Goal: Transaction & Acquisition: Purchase product/service

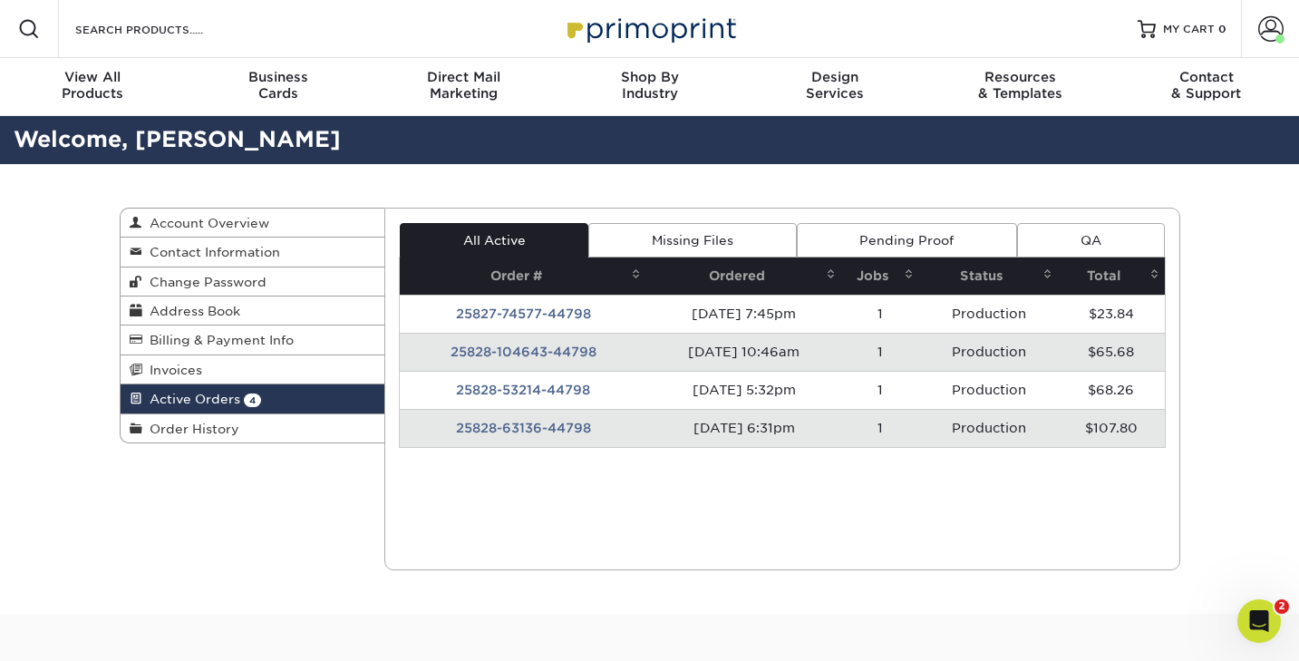
click at [484, 237] on link "All Active" at bounding box center [494, 240] width 189 height 34
click at [199, 404] on span "Active Orders" at bounding box center [191, 399] width 98 height 15
click at [189, 369] on span "Invoices" at bounding box center [172, 370] width 60 height 15
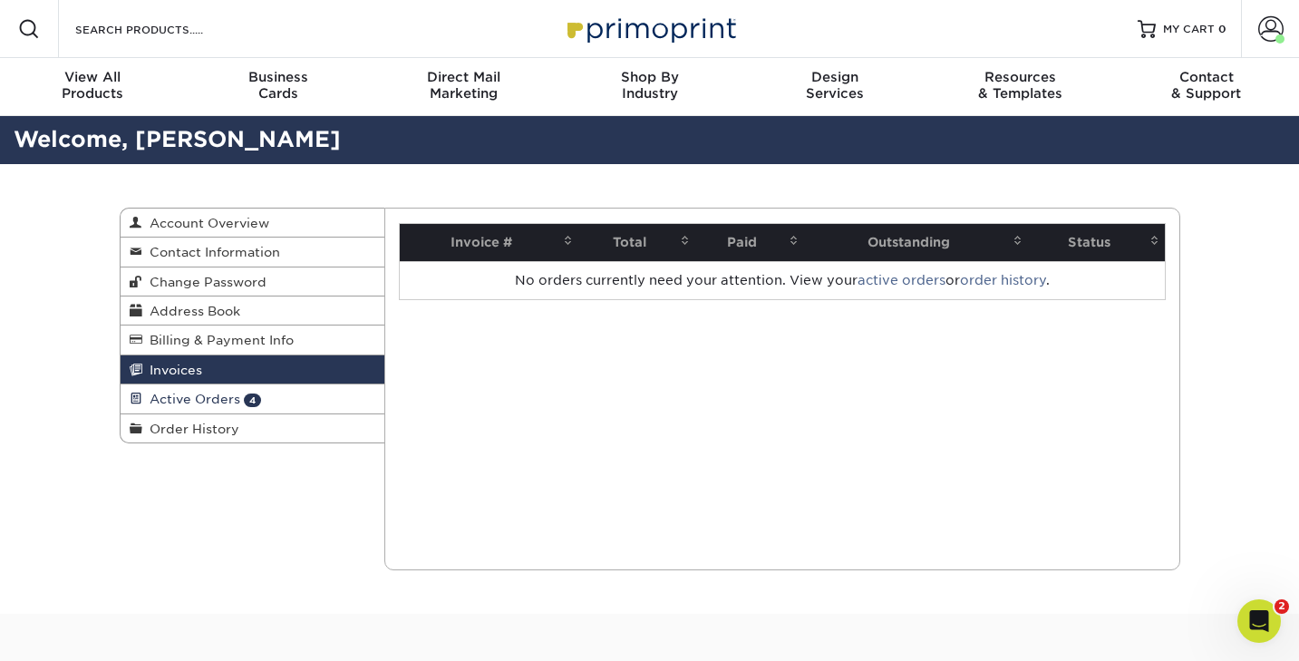
click at [180, 396] on span "Active Orders" at bounding box center [191, 399] width 98 height 15
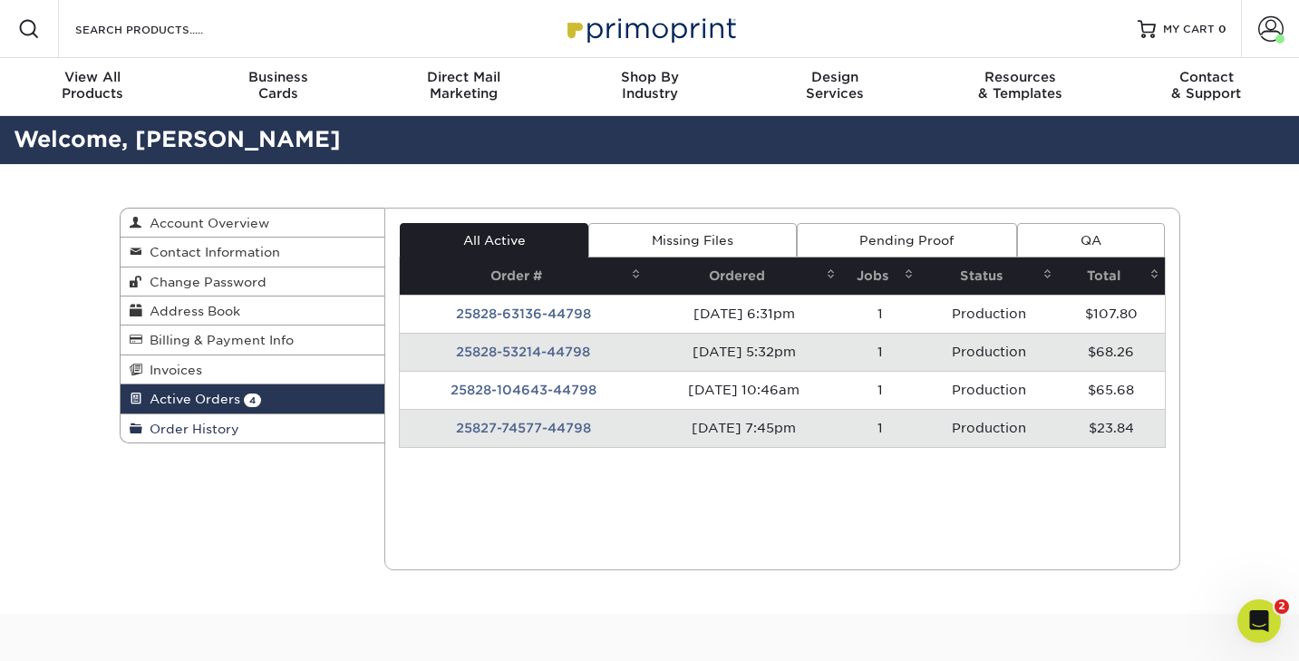
click at [179, 427] on span "Order History" at bounding box center [190, 429] width 97 height 15
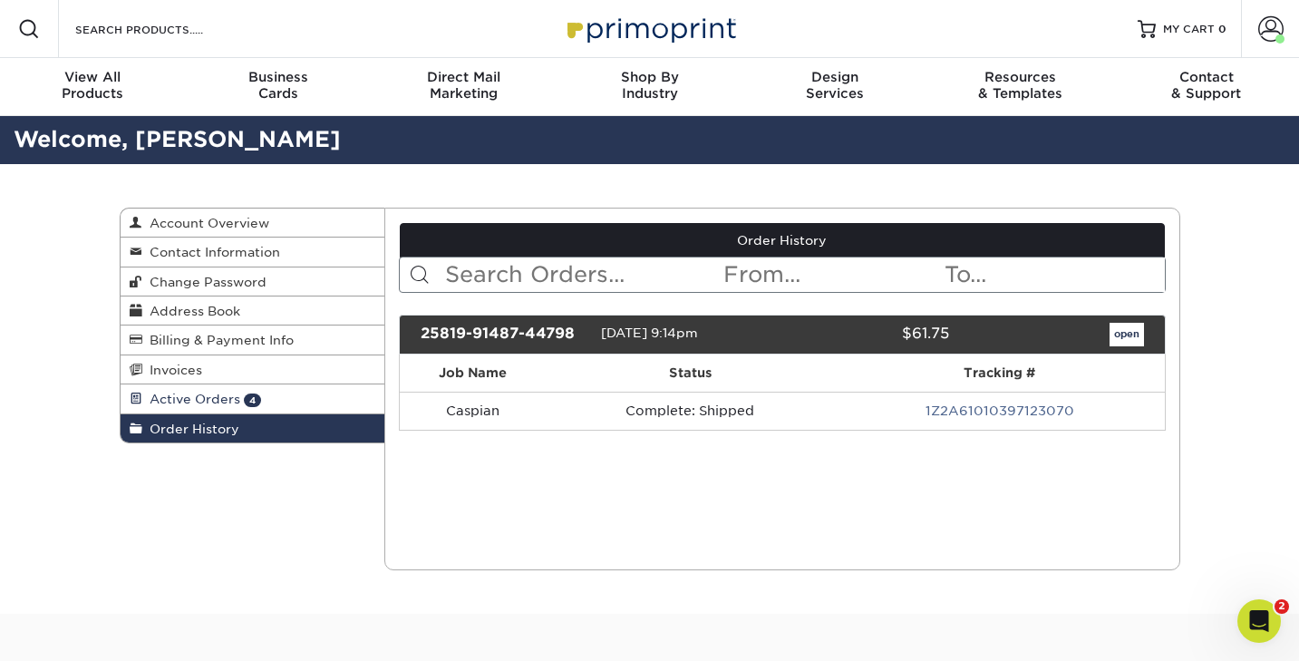
click at [182, 400] on span "Active Orders" at bounding box center [191, 399] width 98 height 15
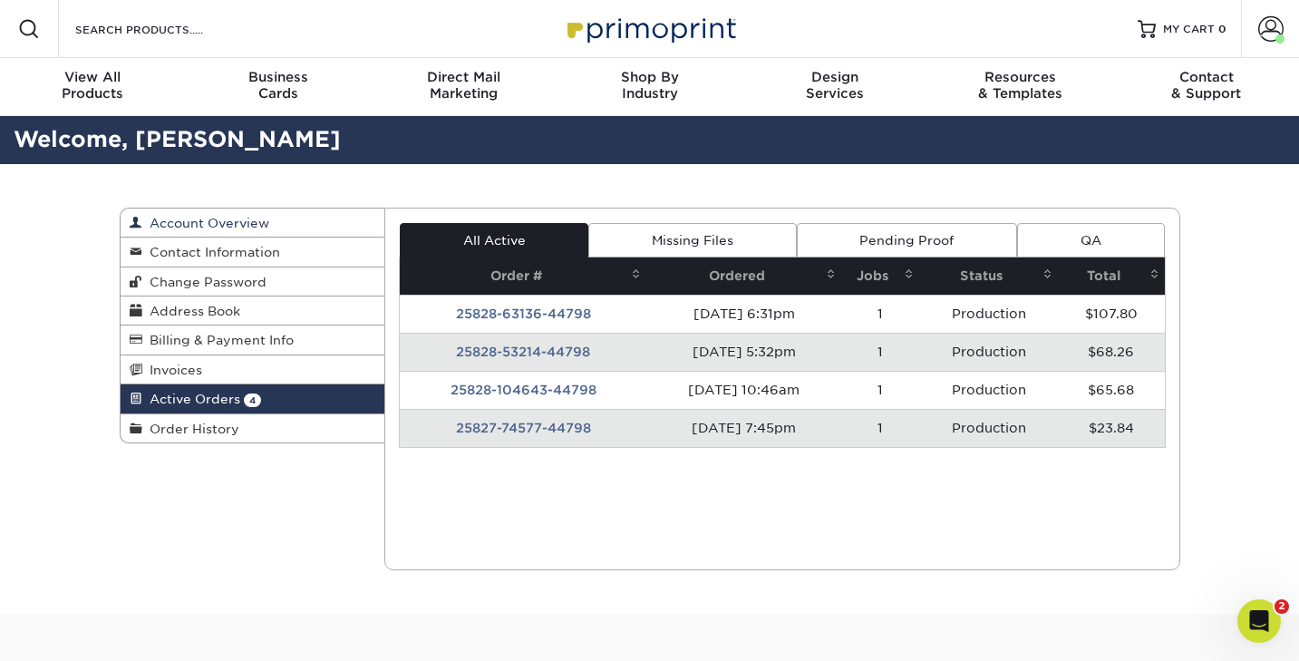
click at [205, 228] on span "Account Overview" at bounding box center [205, 223] width 127 height 15
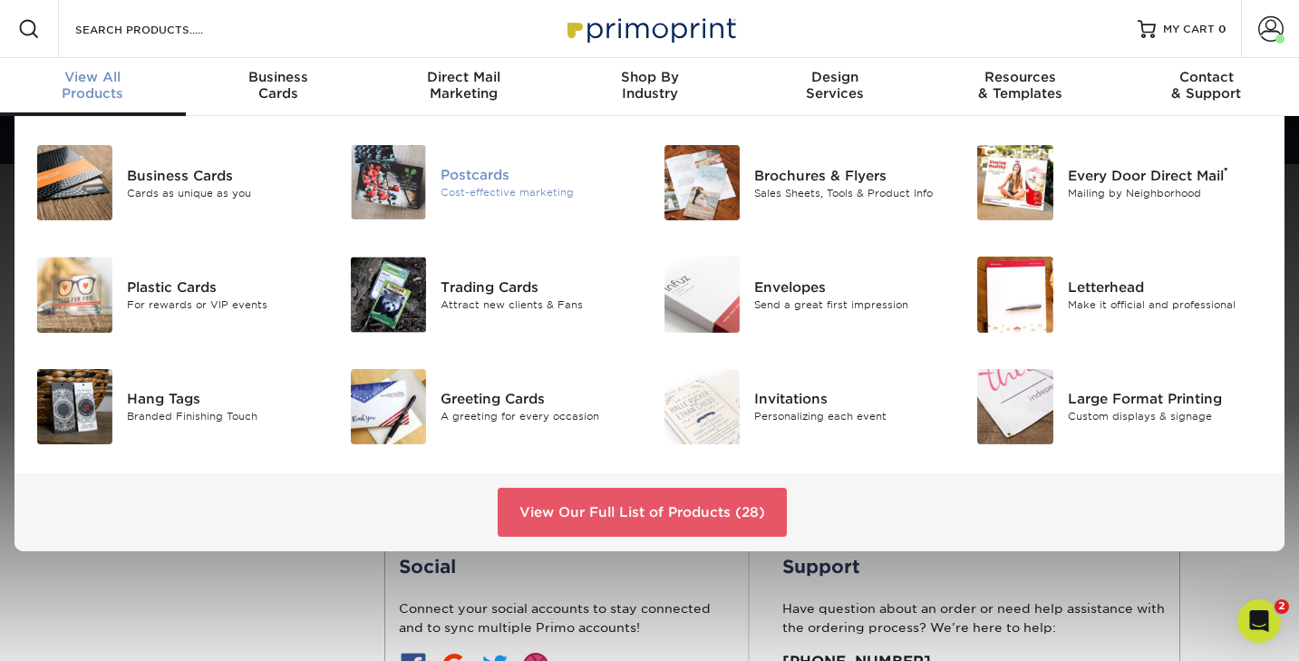
click at [473, 175] on div "Postcards" at bounding box center [539, 175] width 196 height 20
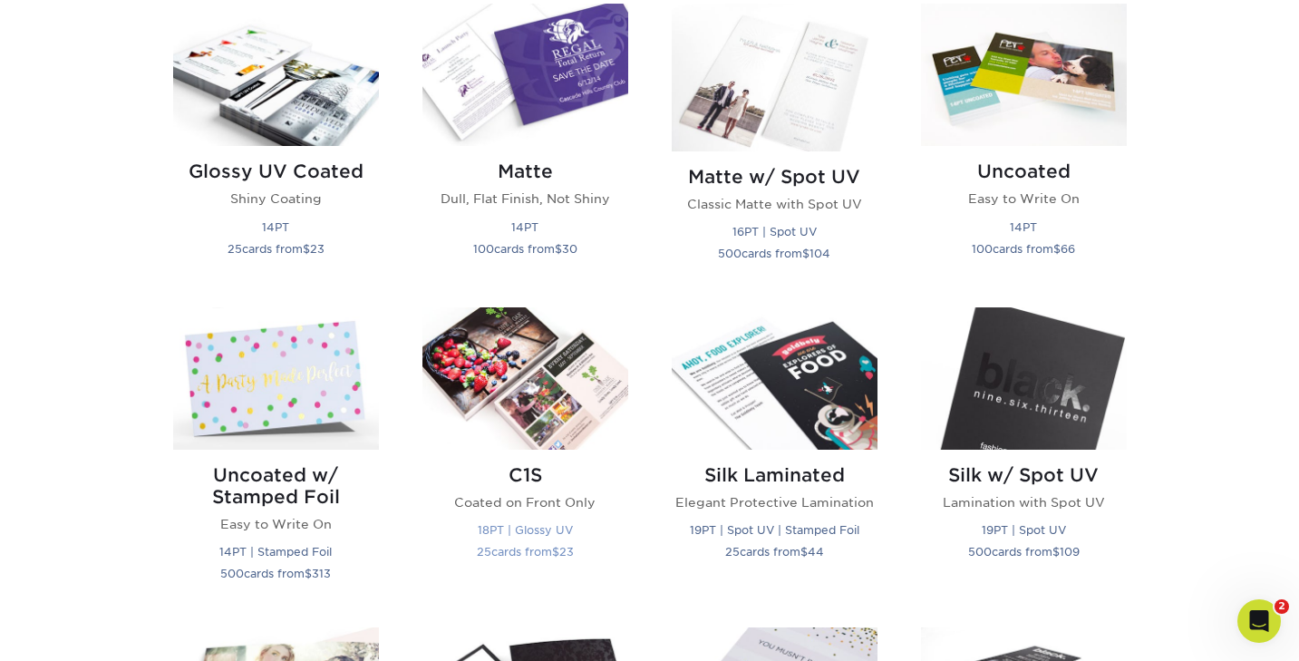
scroll to position [911, 0]
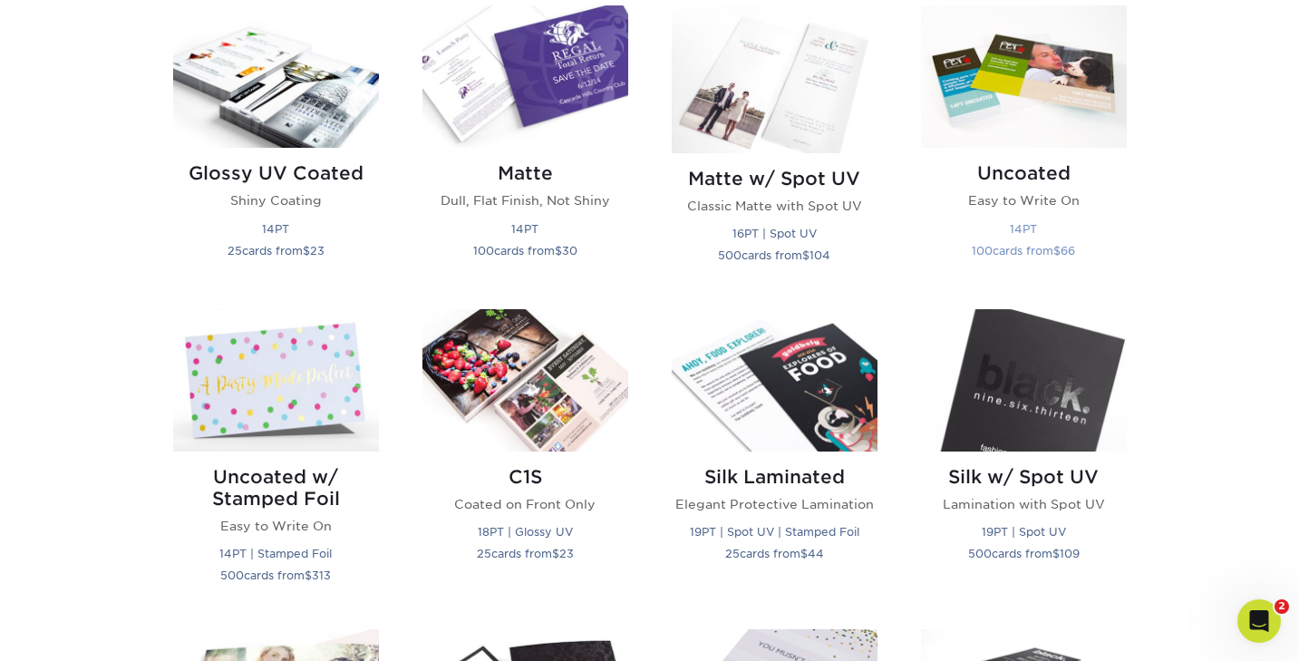
click at [1020, 174] on h2 "Uncoated" at bounding box center [1024, 173] width 206 height 22
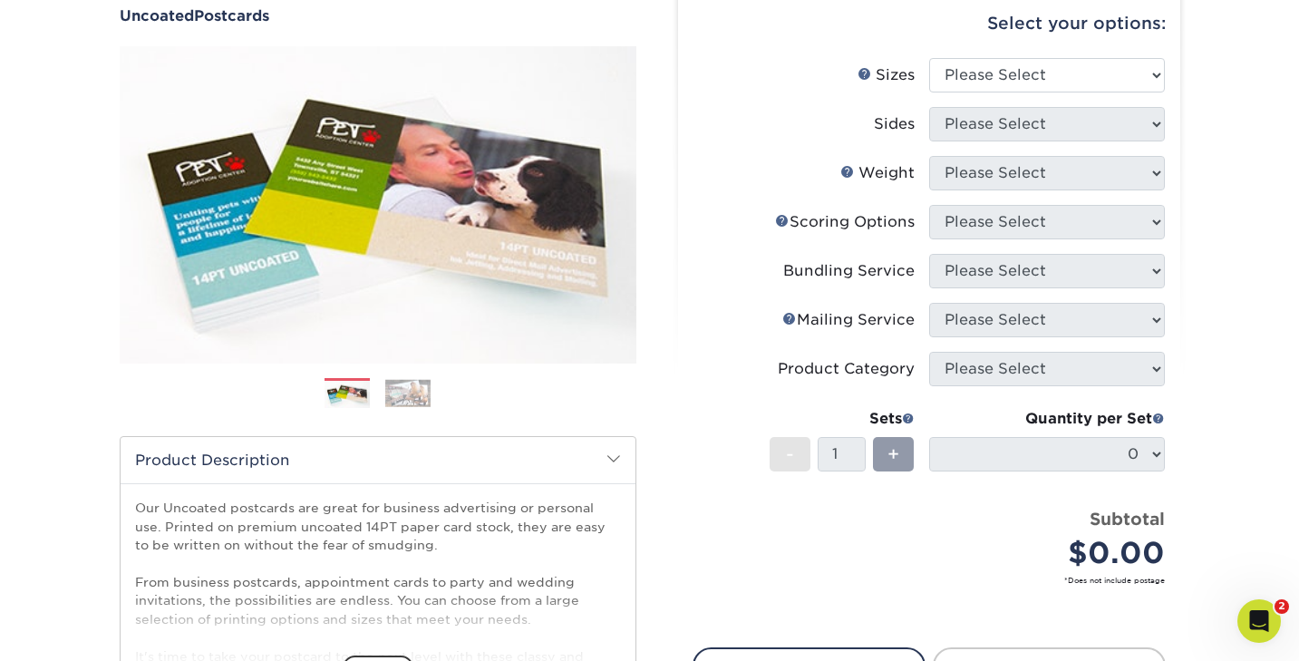
scroll to position [158, 0]
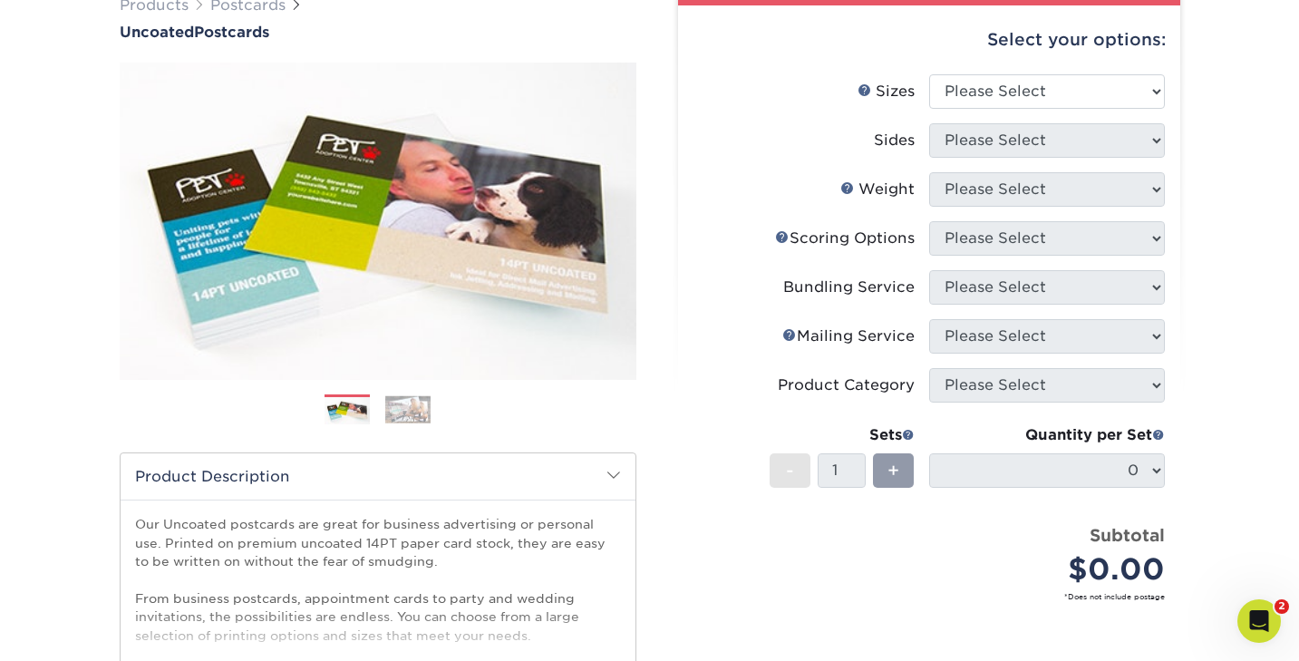
click at [748, 286] on label "Bundling Service" at bounding box center [812, 287] width 236 height 34
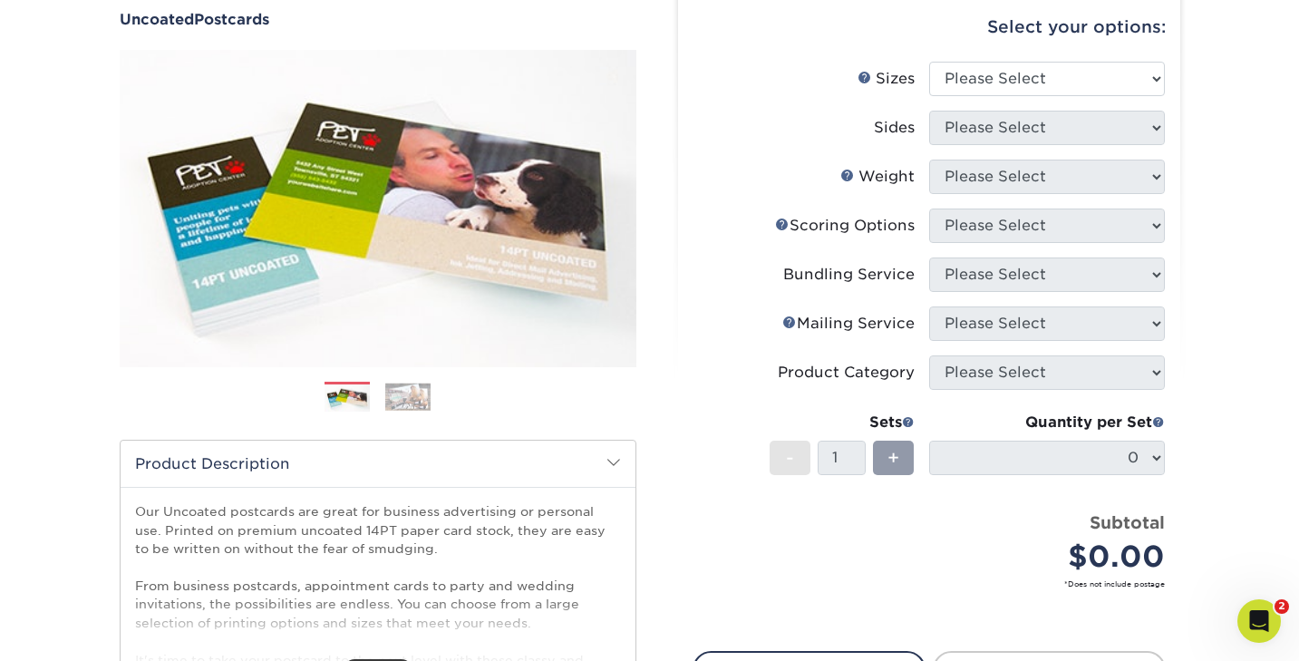
scroll to position [166, 0]
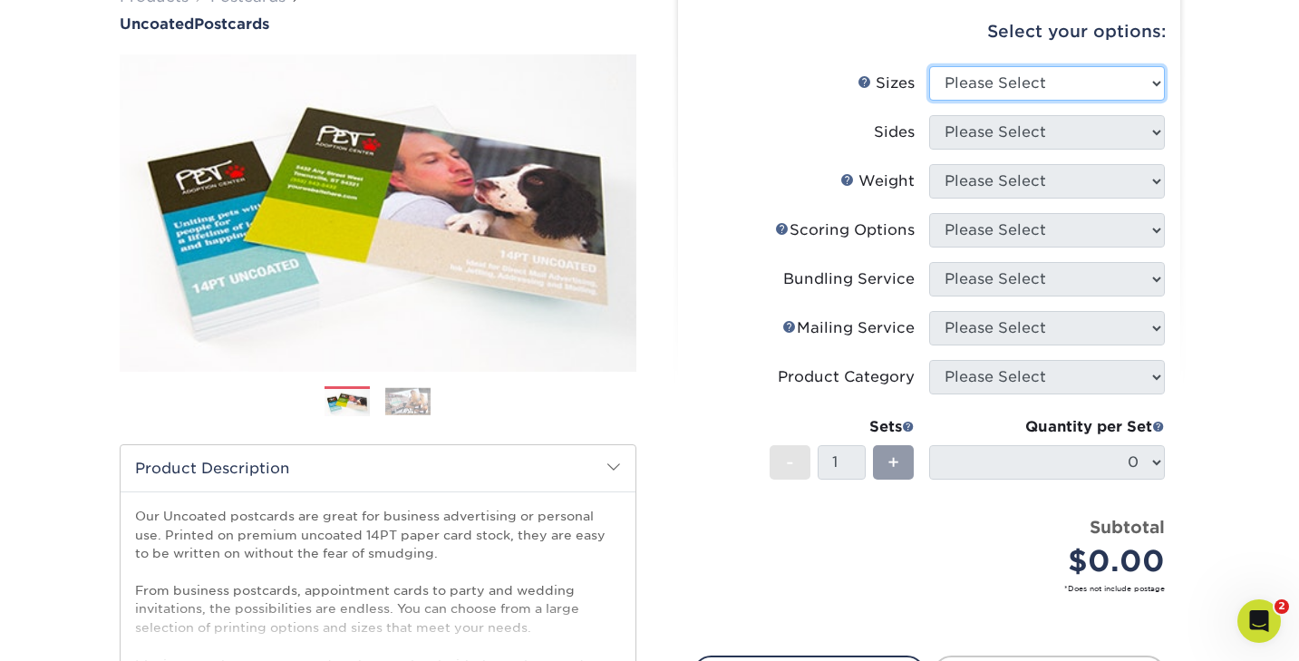
click at [988, 80] on select "Please Select 1.5" x 7" 2" x 8" 2.12" x 5.5" 2.75" x 4.25" 2.75" x 8.5" 3" x 4"…" at bounding box center [1047, 83] width 236 height 34
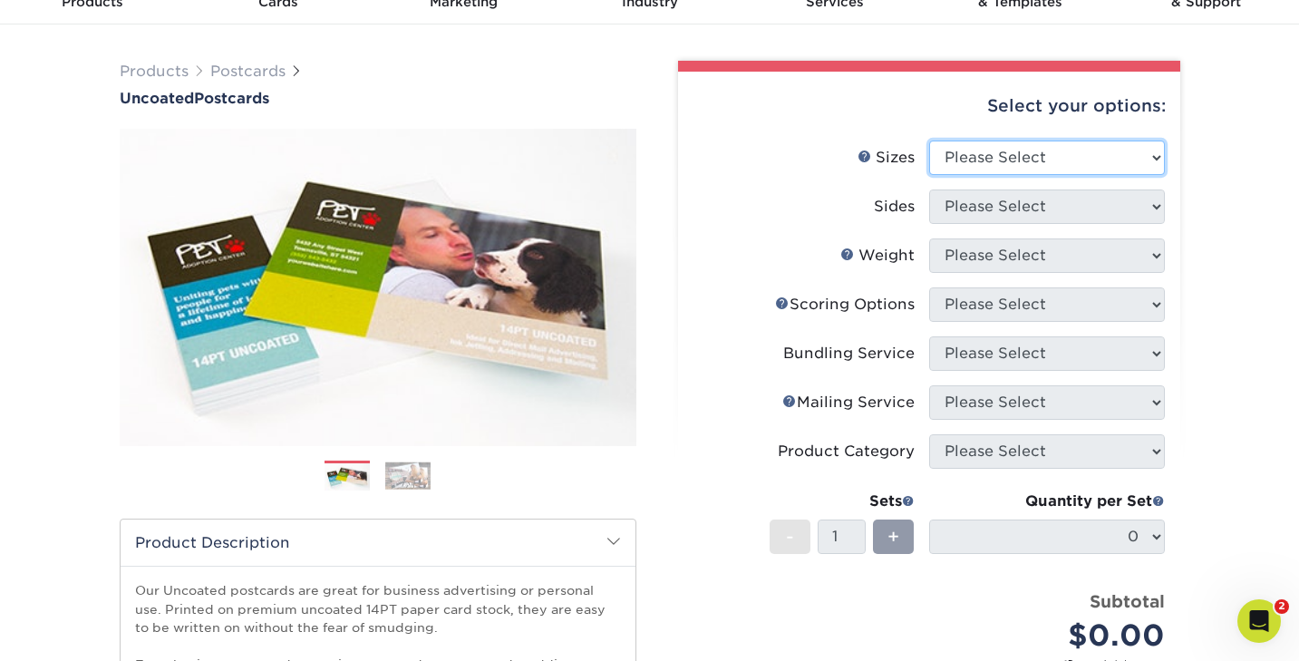
scroll to position [0, 0]
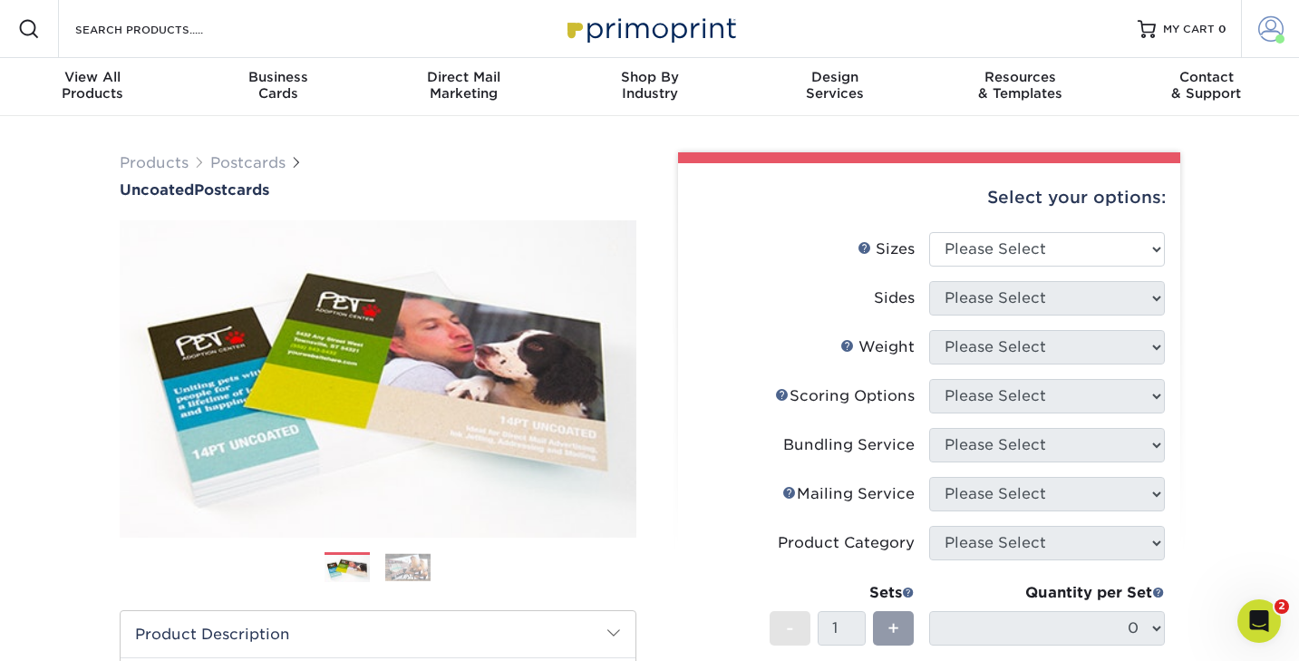
click at [1271, 26] on span at bounding box center [1271, 28] width 25 height 25
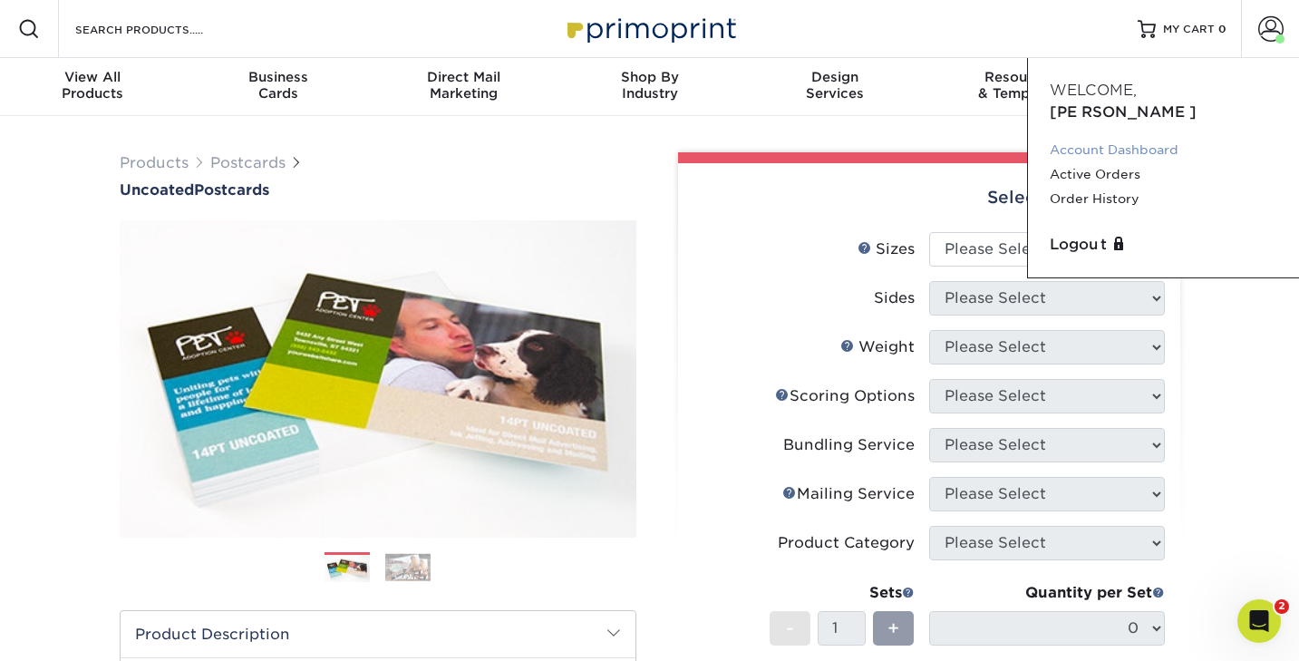
click at [1149, 138] on link "Account Dashboard" at bounding box center [1164, 150] width 228 height 24
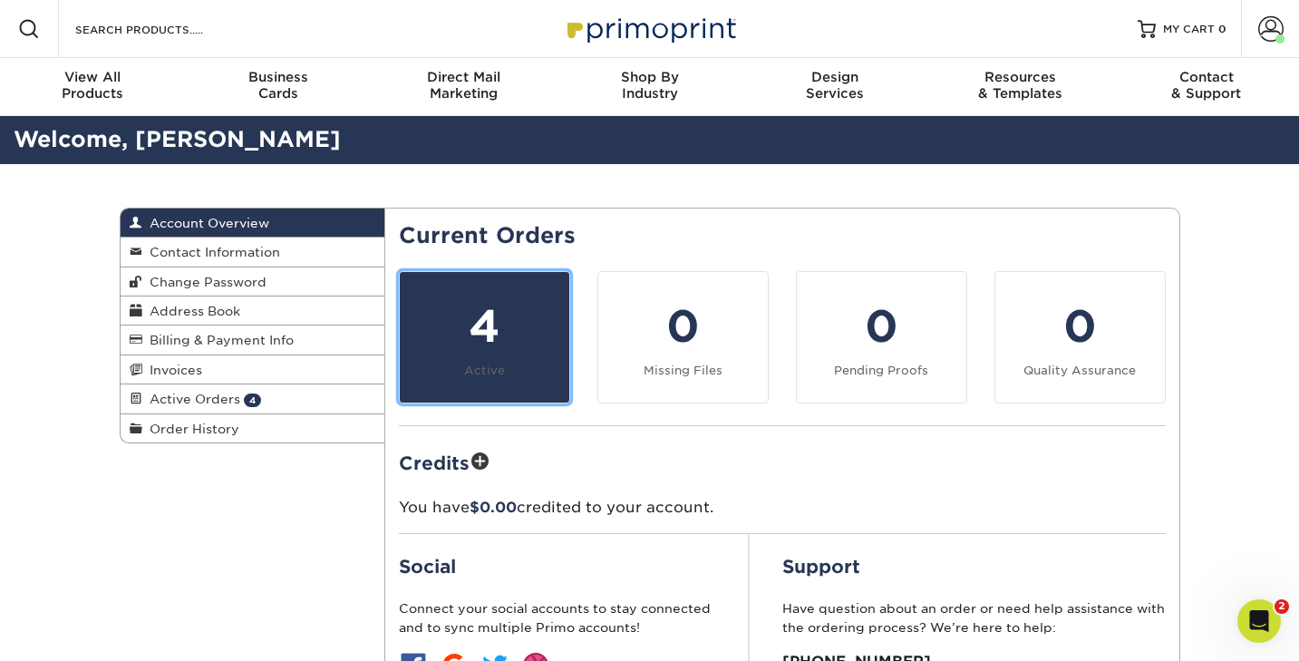
click at [501, 335] on div "4" at bounding box center [485, 326] width 148 height 65
